Goal: Task Accomplishment & Management: Manage account settings

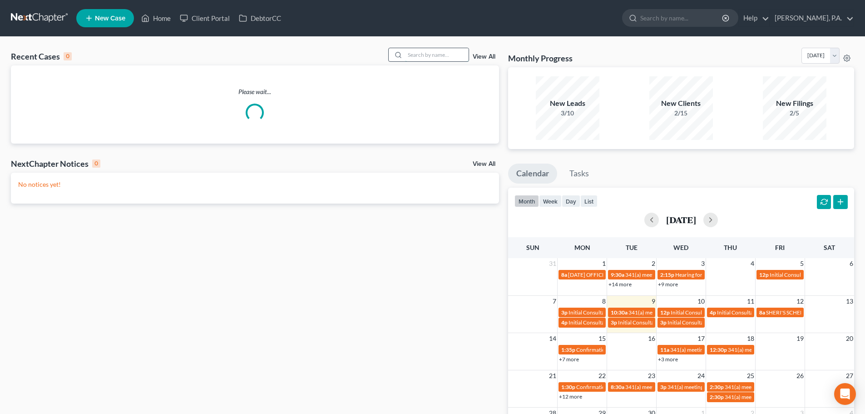
click at [416, 54] on input "search" at bounding box center [437, 54] width 64 height 13
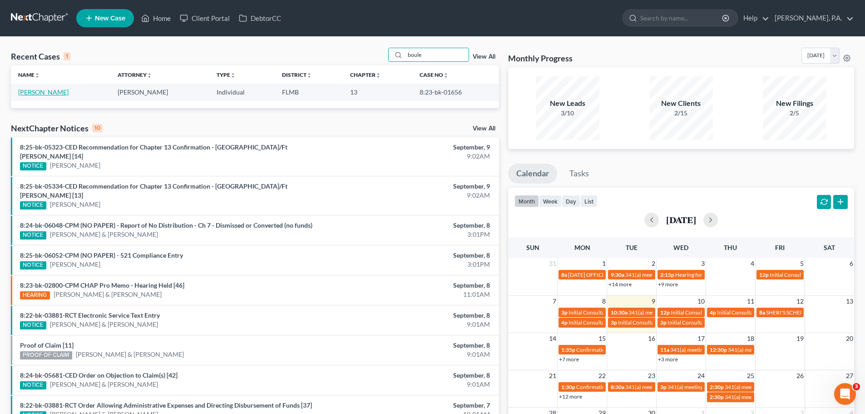
type input "boule"
click at [55, 95] on link "[PERSON_NAME]" at bounding box center [43, 92] width 50 height 8
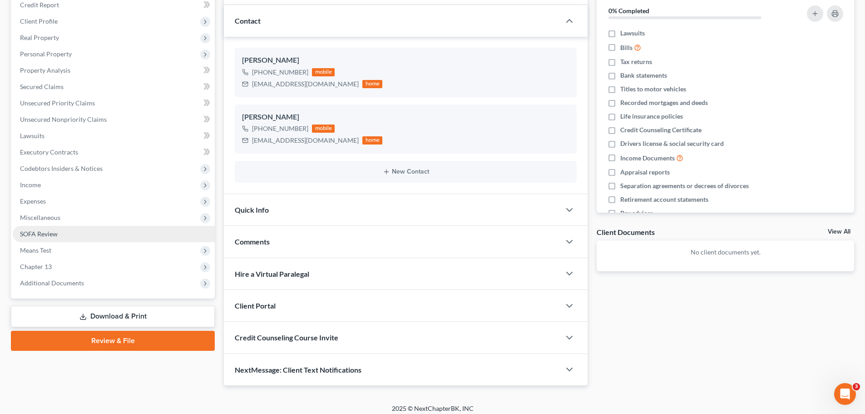
scroll to position [120, 0]
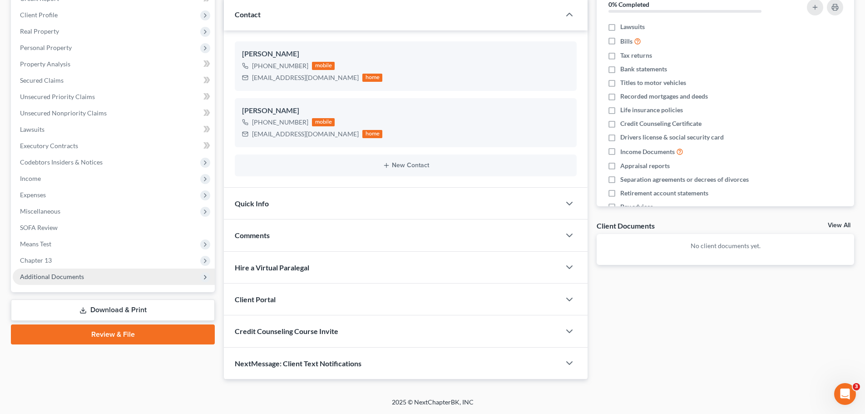
click at [116, 280] on span "Additional Documents" at bounding box center [114, 276] width 202 height 16
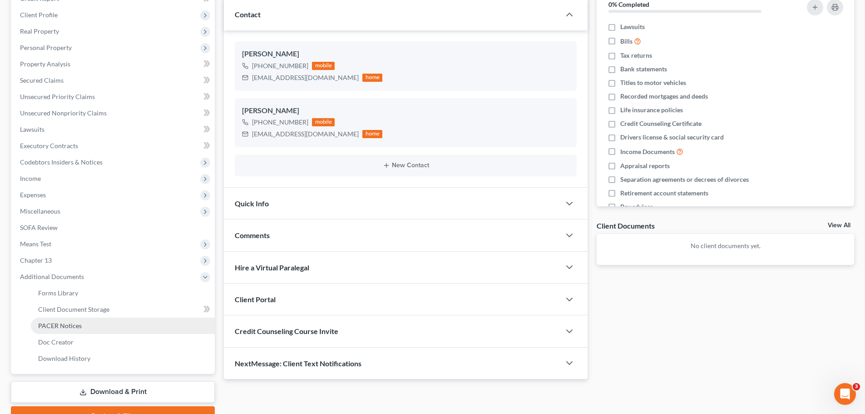
click at [84, 322] on link "PACER Notices" at bounding box center [123, 325] width 184 height 16
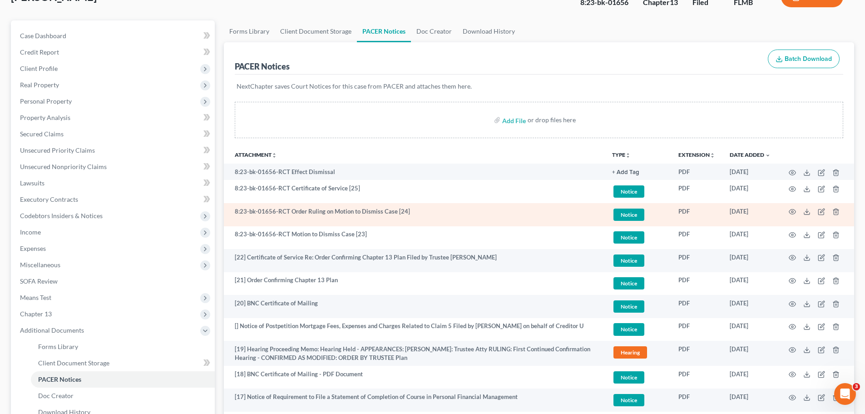
scroll to position [91, 0]
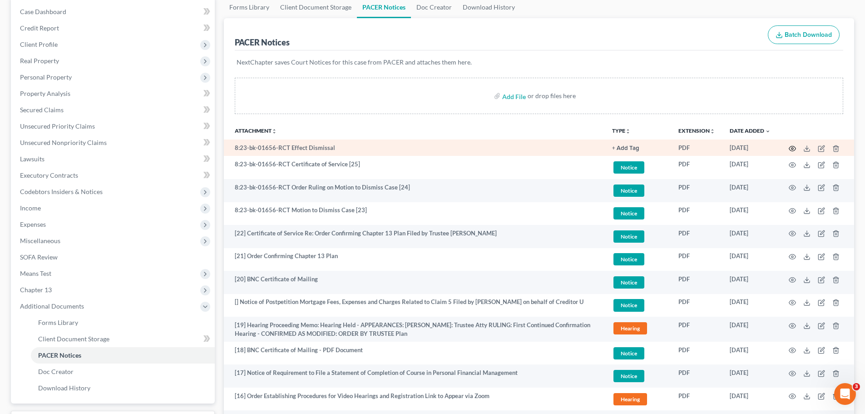
click at [794, 148] on icon "button" at bounding box center [792, 148] width 7 height 7
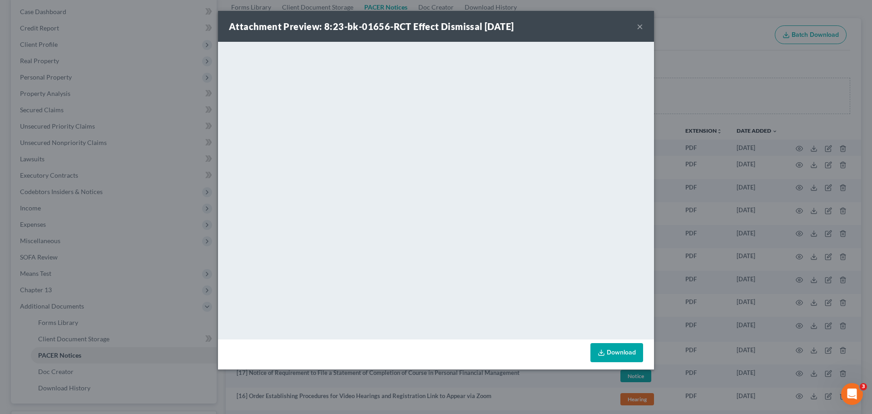
drag, startPoint x: 638, startPoint y: 26, endPoint x: 638, endPoint y: 33, distance: 6.8
click at [638, 26] on button "×" at bounding box center [640, 26] width 6 height 11
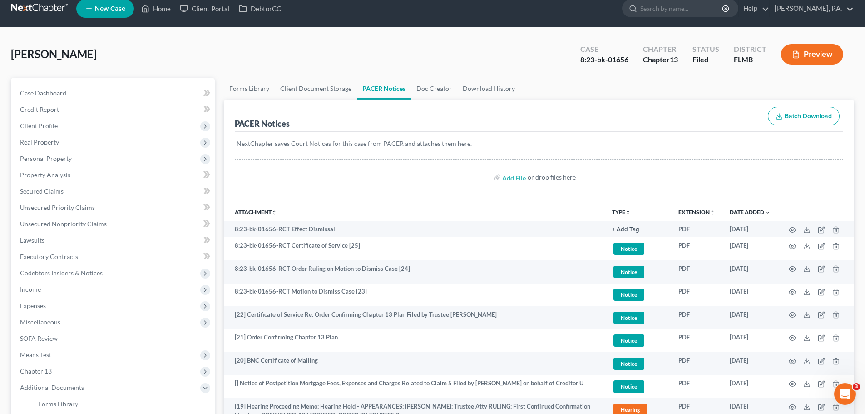
scroll to position [0, 0]
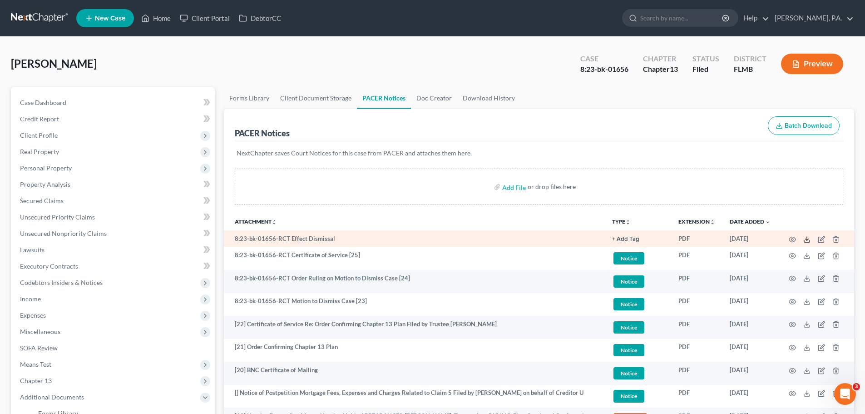
click at [808, 236] on icon at bounding box center [806, 239] width 7 height 7
